Goal: Browse casually: Explore the website without a specific task or goal

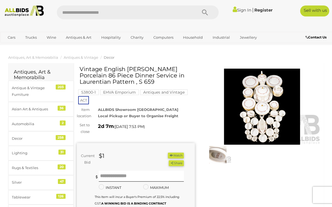
click at [259, 102] on img at bounding box center [262, 107] width 118 height 76
click at [266, 103] on img at bounding box center [262, 107] width 118 height 76
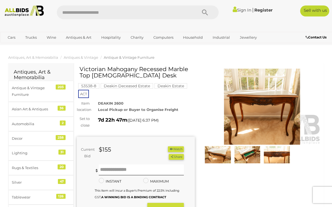
click at [217, 151] on img at bounding box center [217, 154] width 27 height 17
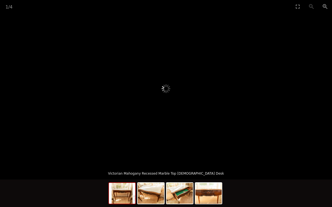
click at [126, 188] on img at bounding box center [122, 193] width 26 height 21
click at [180, 196] on img at bounding box center [179, 193] width 26 height 21
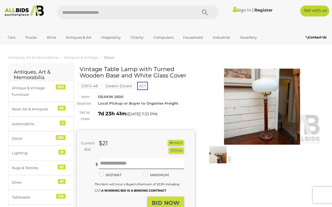
click at [317, 4] on div "Sign In |" at bounding box center [166, 10] width 332 height 21
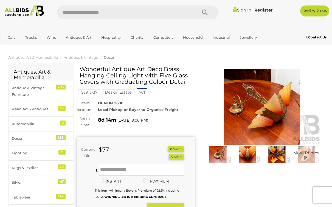
click at [313, 1] on div "Sign In |" at bounding box center [166, 10] width 332 height 21
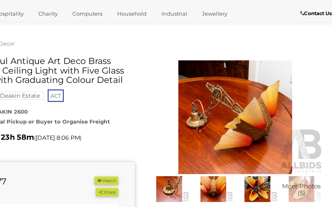
click at [263, 146] on img at bounding box center [276, 154] width 27 height 17
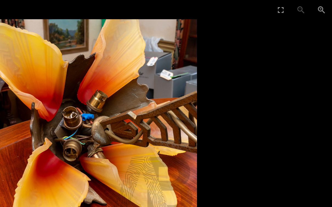
click at [193, 23] on picture at bounding box center [166, 88] width 332 height 151
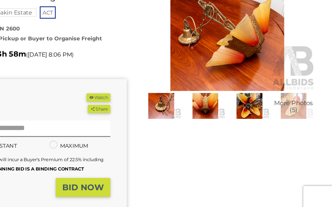
scroll to position [25, 0]
